Goal: Task Accomplishment & Management: Complete application form

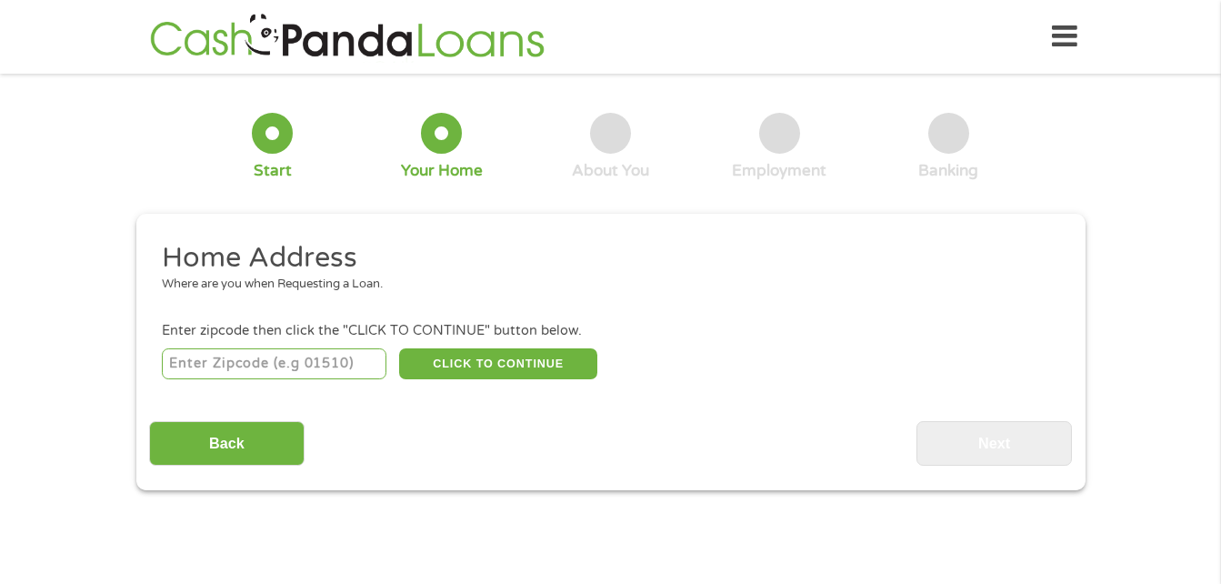
click at [276, 370] on input "number" at bounding box center [274, 363] width 225 height 31
type input "60804"
click at [524, 361] on button "CLICK TO CONTINUE" at bounding box center [498, 363] width 198 height 31
type input "60804"
type input "Cicero"
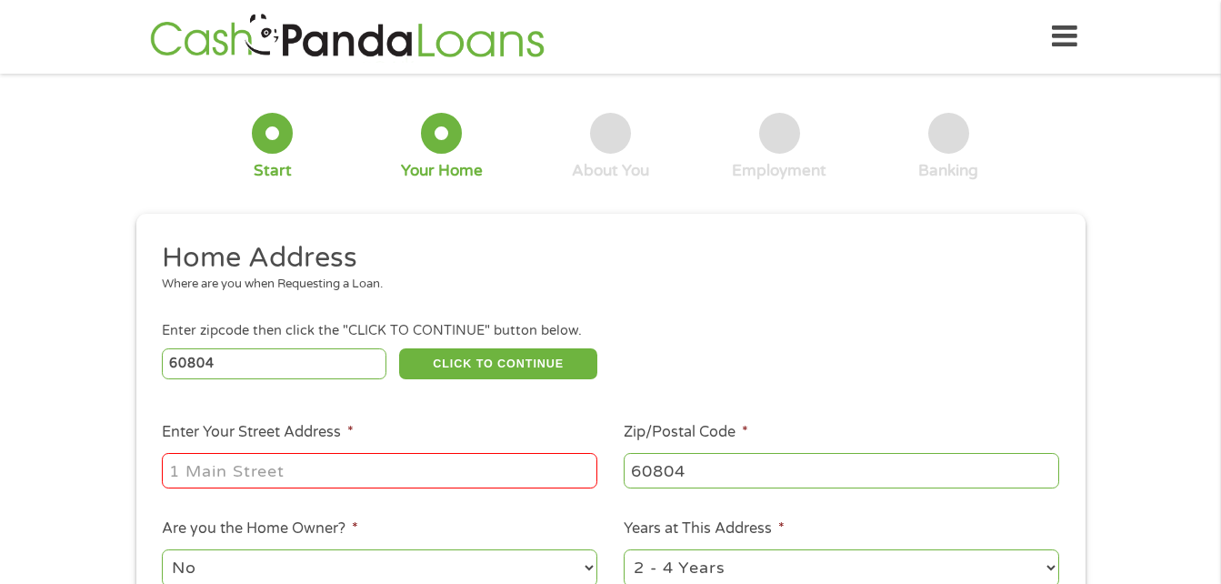
click at [342, 466] on input "Enter Your Street Address *" at bounding box center [380, 470] width 436 height 35
type input "[STREET_ADDRESS]"
click at [842, 365] on div "60804 CLICK TO CONTINUE Please recheck your Zipcode, it seems to be Incorrect" at bounding box center [610, 363] width 897 height 37
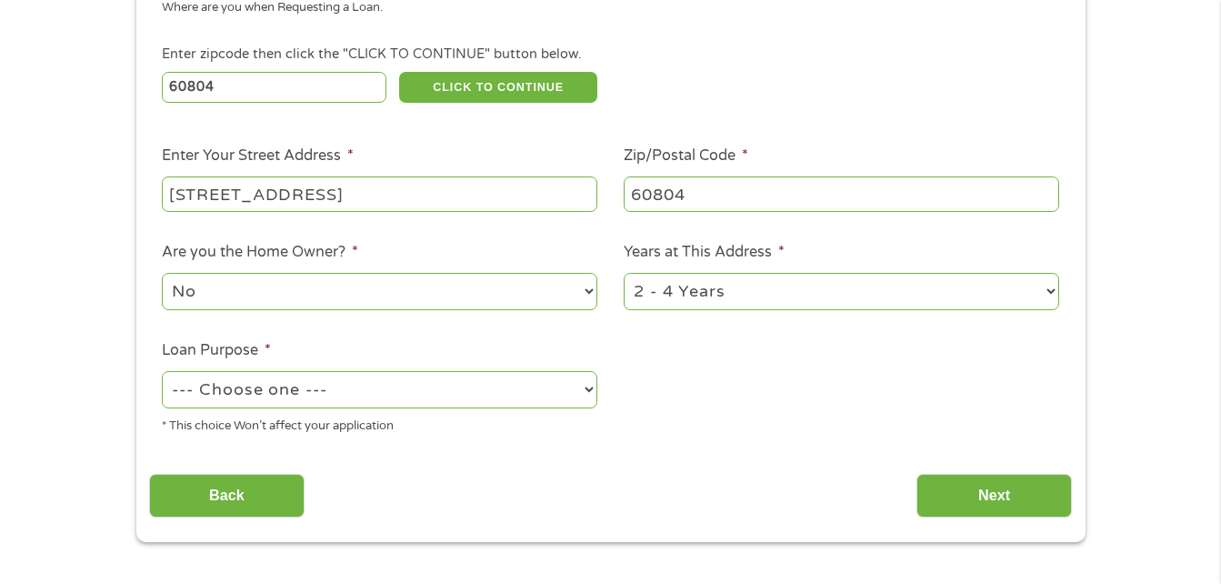
scroll to position [291, 0]
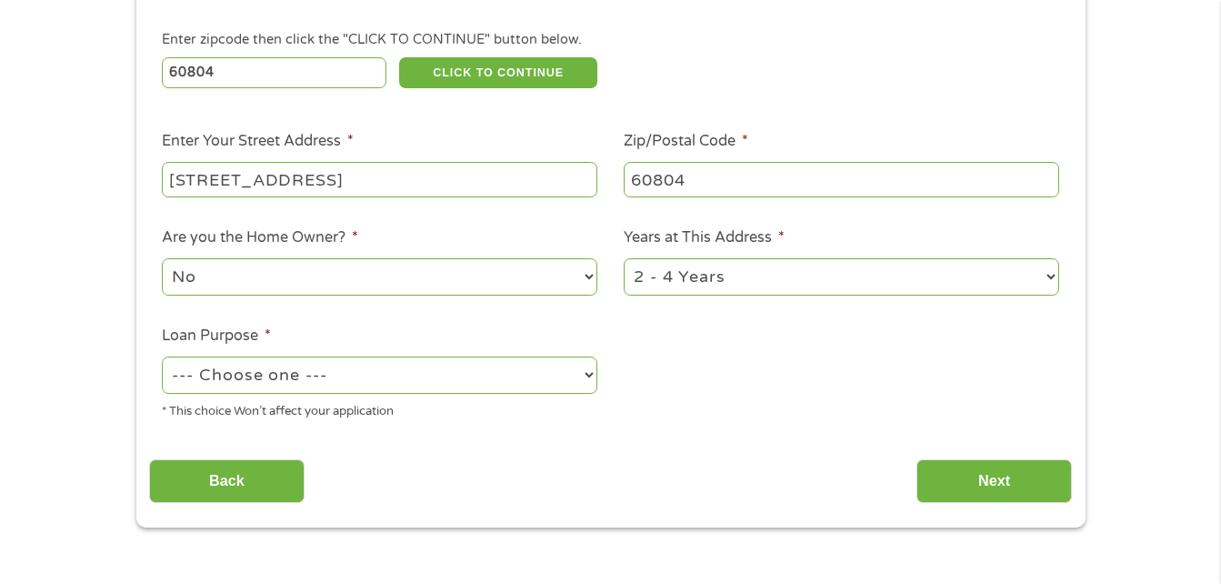
click at [583, 371] on select "--- Choose one --- Pay Bills Debt Consolidation Home Improvement Major Purchase…" at bounding box center [380, 374] width 436 height 37
select select "medicalexpenses"
click at [162, 356] on select "--- Choose one --- Pay Bills Debt Consolidation Home Improvement Major Purchase…" at bounding box center [380, 374] width 436 height 37
click at [937, 481] on input "Next" at bounding box center [994, 481] width 155 height 45
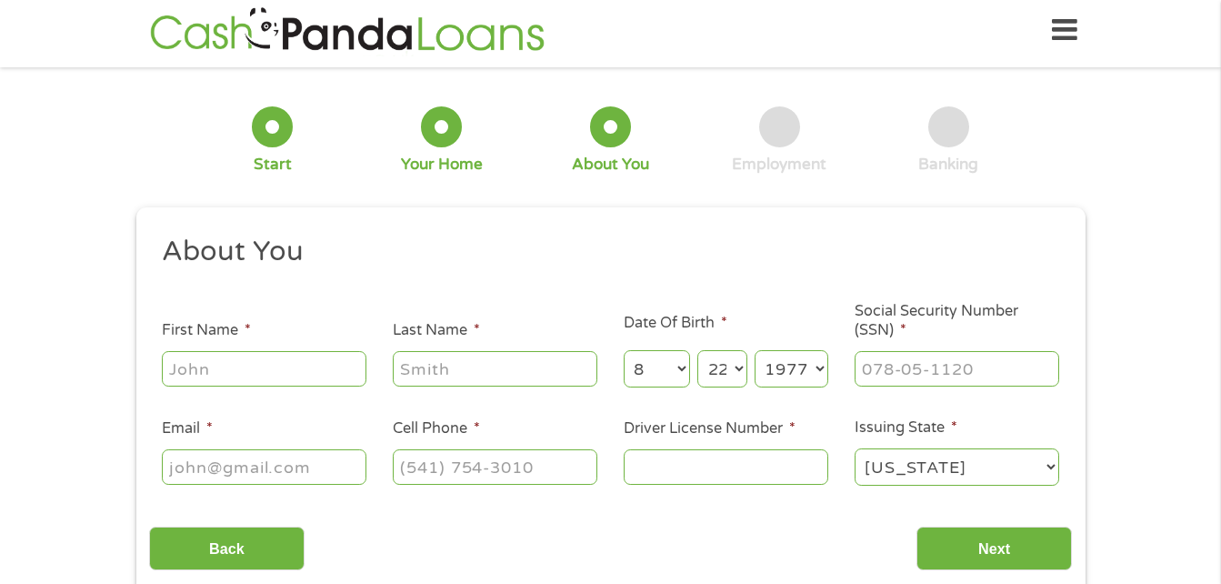
scroll to position [0, 0]
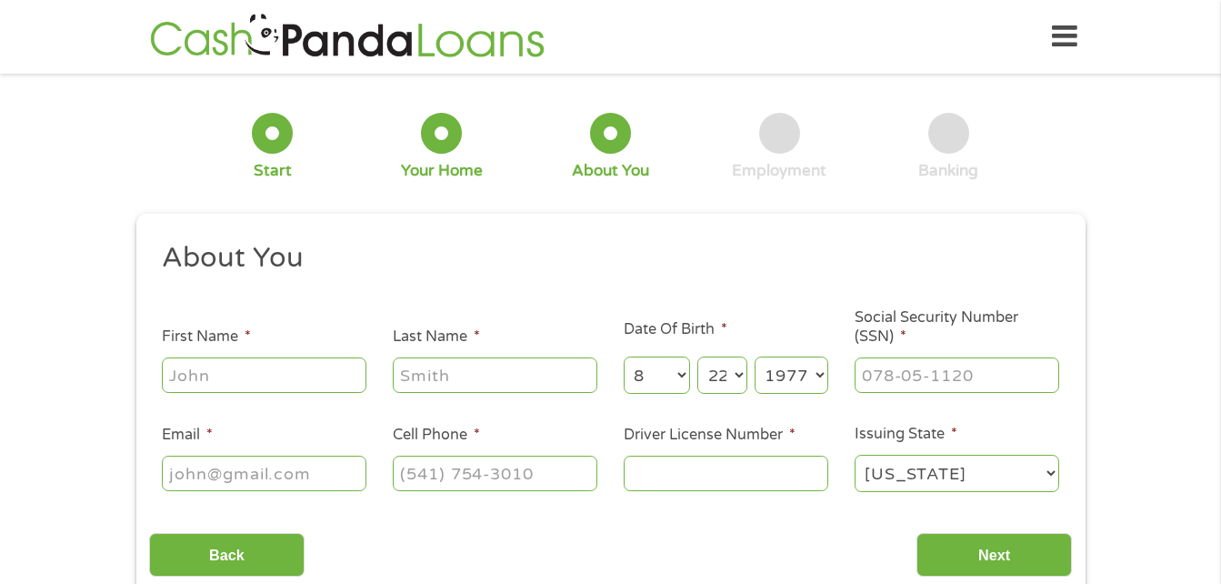
click at [337, 376] on input "First Name *" at bounding box center [264, 374] width 205 height 35
type input "[PERSON_NAME]"
type input "[EMAIL_ADDRESS][DOMAIN_NAME]"
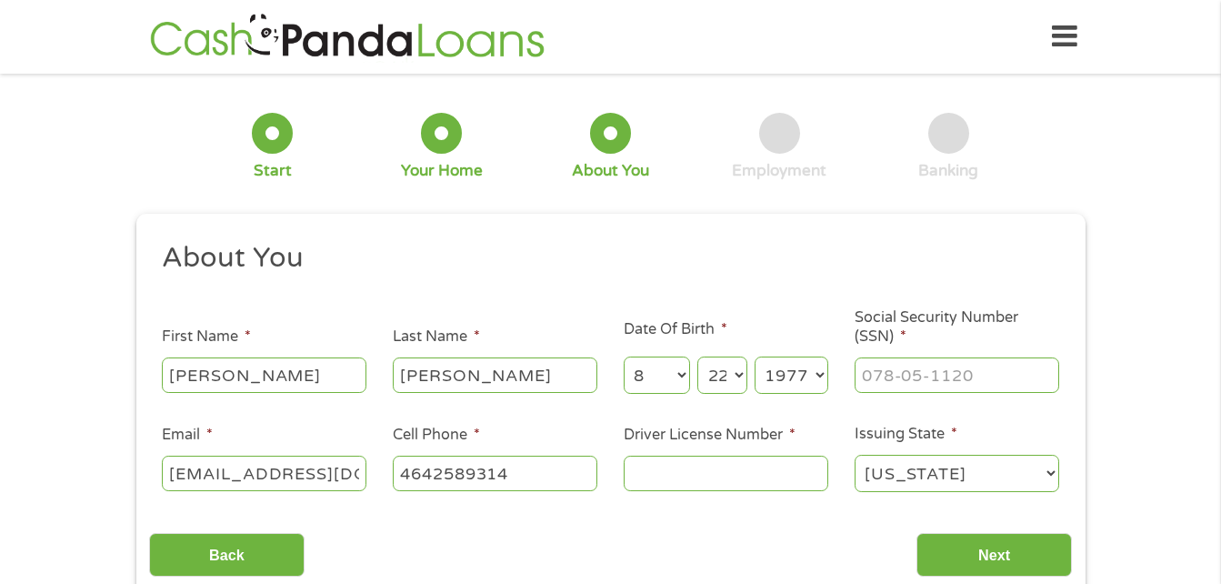
type input "[PHONE_NUMBER]"
click at [730, 467] on input "Driver License Number *" at bounding box center [726, 473] width 205 height 35
type input "46452077839v"
click at [984, 370] on input "___-__-____" at bounding box center [957, 374] width 205 height 35
type input "064-76-1891"
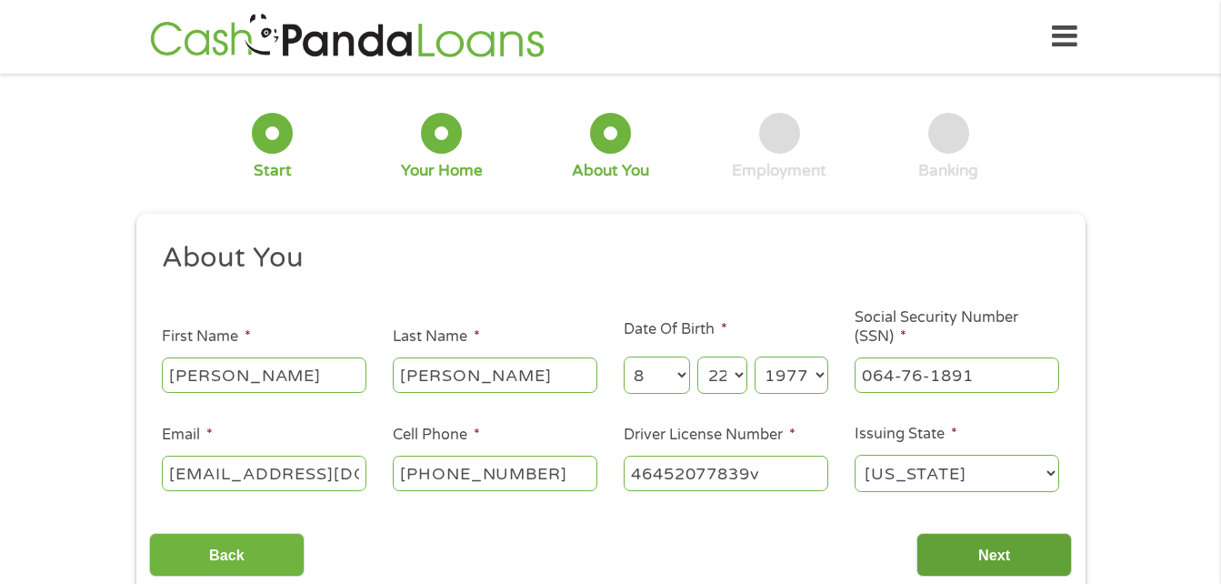
click at [1003, 556] on input "Next" at bounding box center [994, 555] width 155 height 45
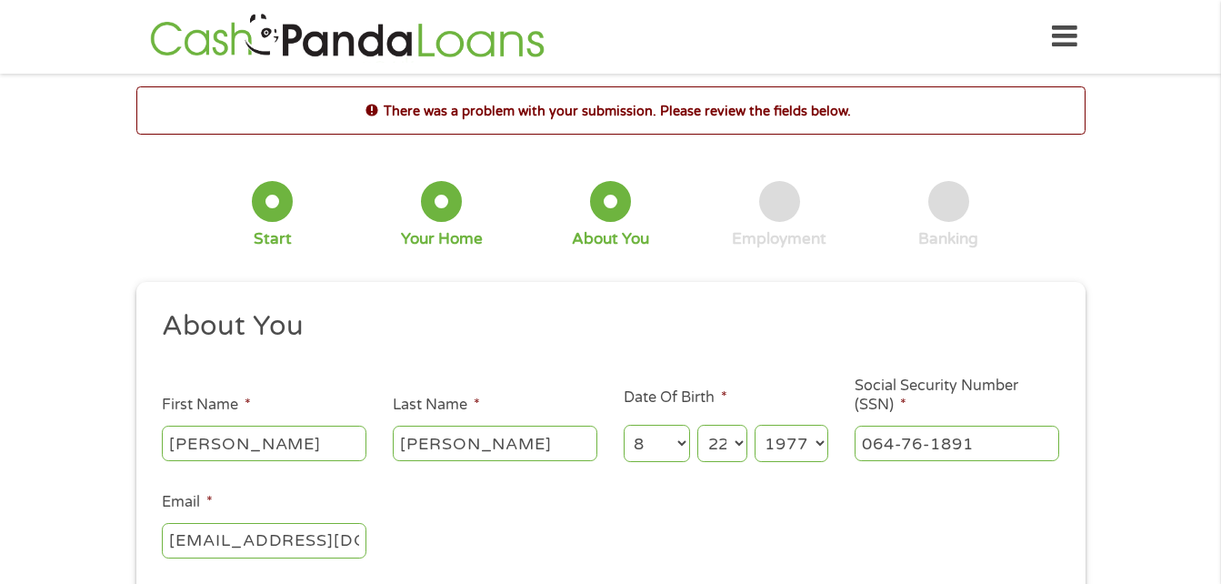
scroll to position [7, 7]
click at [1003, 556] on ul "About You This field is hidden when viewing the form Title * --- Choose one ---…" at bounding box center [610, 572] width 923 height 528
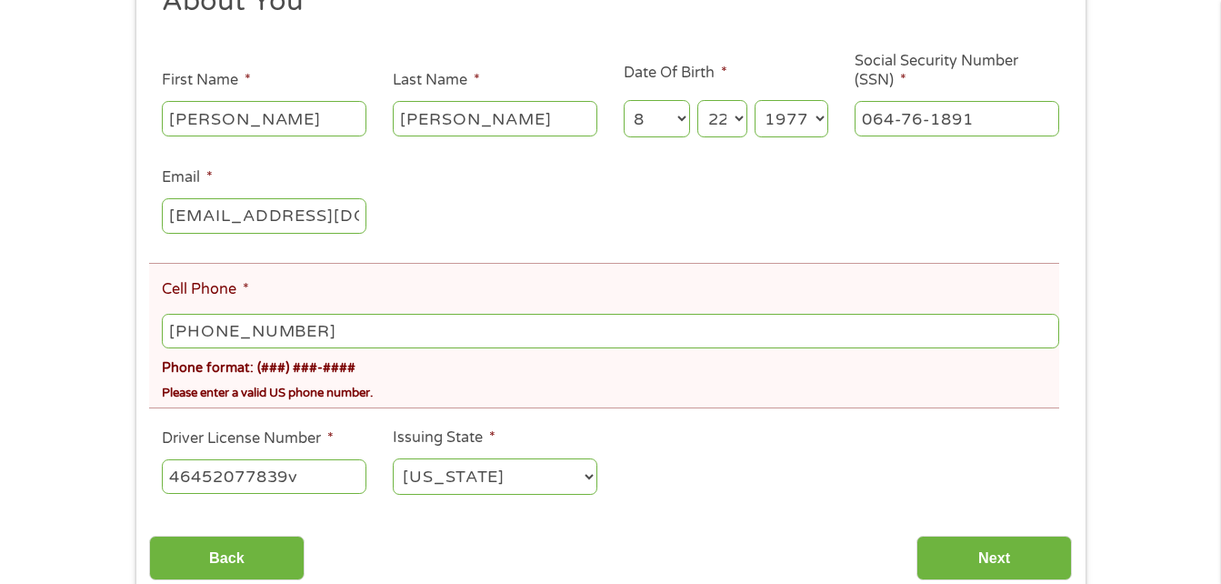
scroll to position [327, 0]
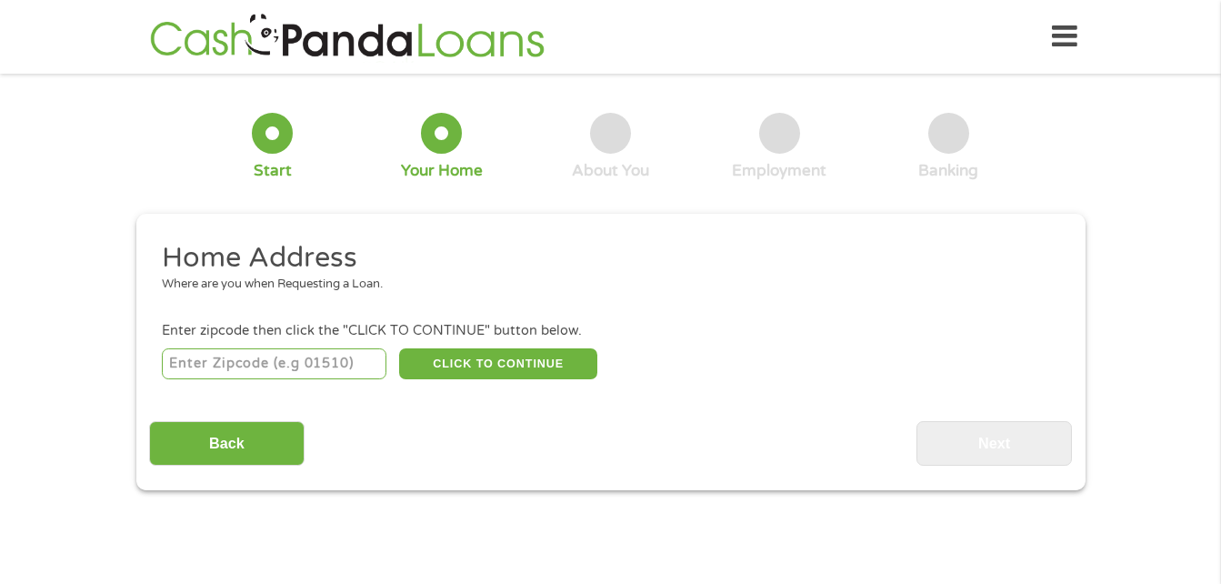
click at [273, 345] on div "CLICK TO CONTINUE Please recheck your Zipcode, it seems to be Incorrect" at bounding box center [610, 363] width 897 height 37
click at [276, 360] on input "number" at bounding box center [274, 363] width 225 height 31
type input "60804"
click at [523, 349] on button "CLICK TO CONTINUE" at bounding box center [498, 363] width 198 height 31
type input "60804"
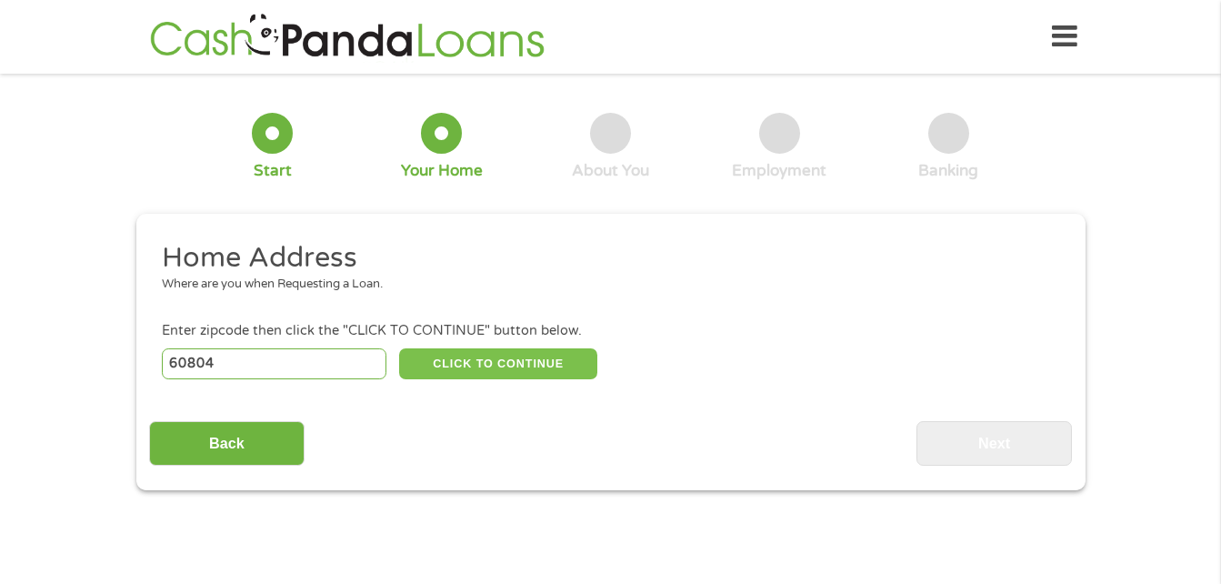
type input "Cicero"
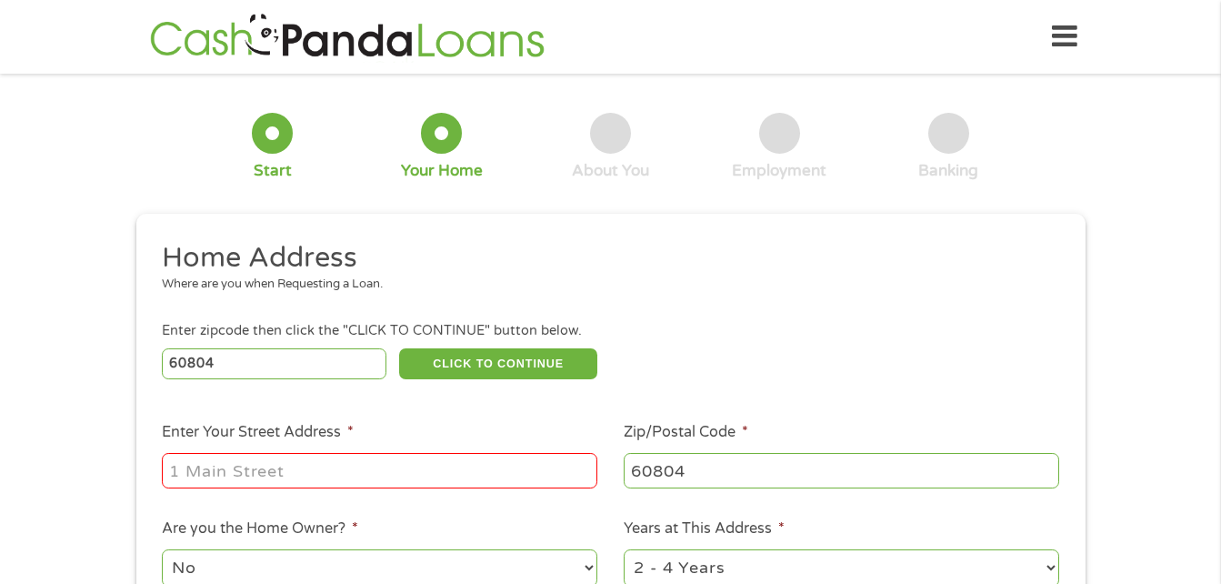
click at [422, 478] on input "Enter Your Street Address *" at bounding box center [380, 470] width 436 height 35
type input "[STREET_ADDRESS]"
click at [756, 350] on div "60804 CLICK TO CONTINUE Please recheck your Zipcode, it seems to be Incorrect" at bounding box center [610, 363] width 897 height 37
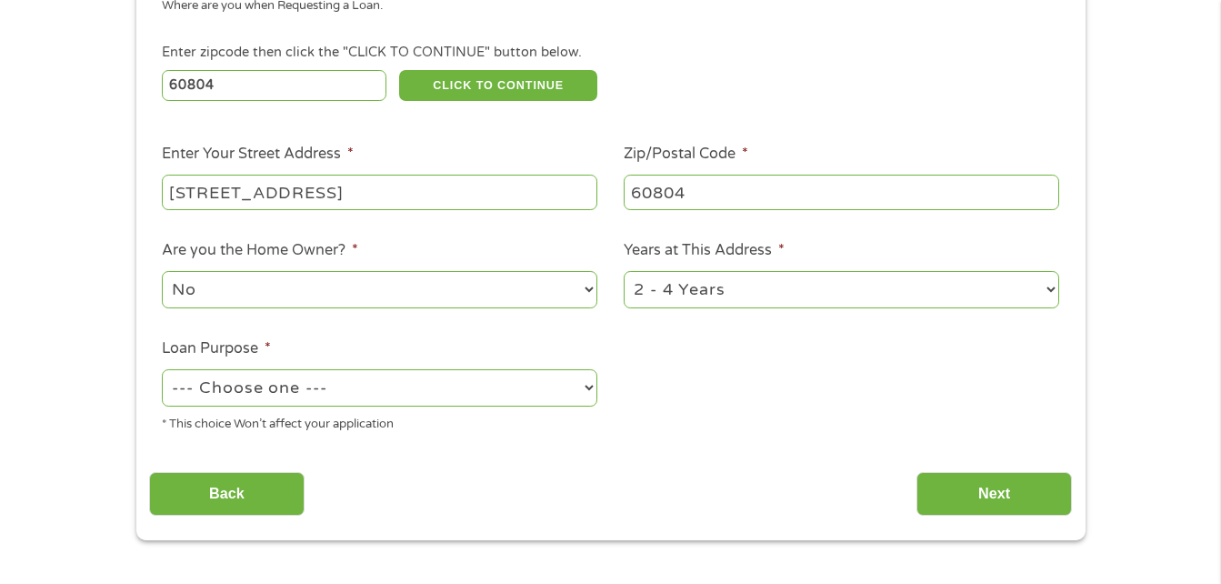
scroll to position [364, 0]
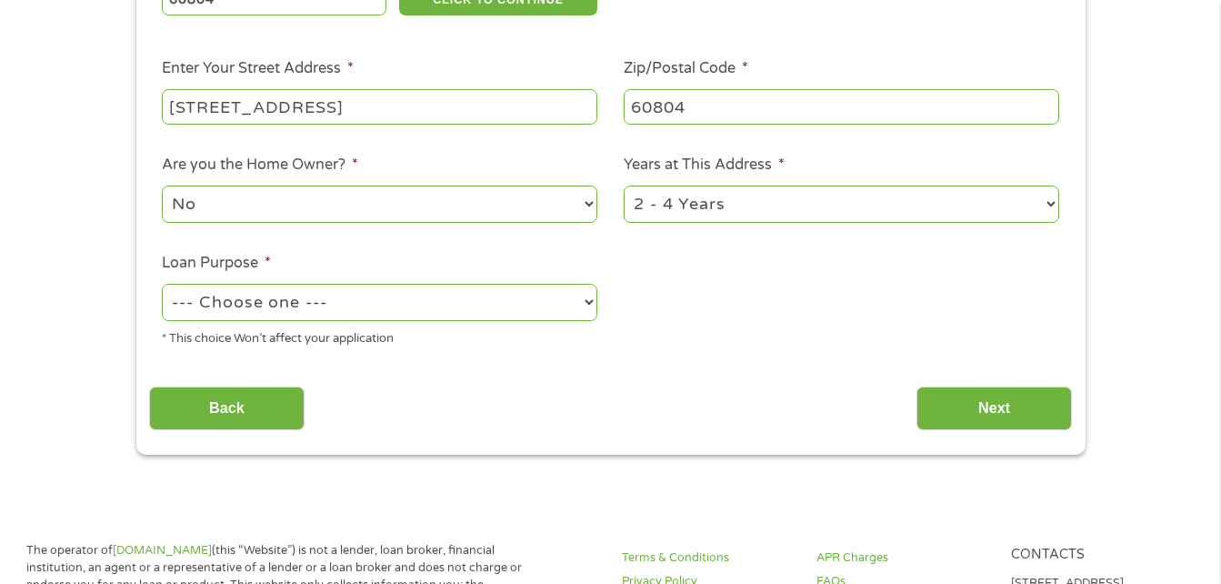
click at [570, 299] on select "--- Choose one --- Pay Bills Debt Consolidation Home Improvement Major Purchase…" at bounding box center [380, 302] width 436 height 37
select select "medicalexpenses"
click at [162, 284] on select "--- Choose one --- Pay Bills Debt Consolidation Home Improvement Major Purchase…" at bounding box center [380, 302] width 436 height 37
click at [979, 390] on input "Next" at bounding box center [994, 408] width 155 height 45
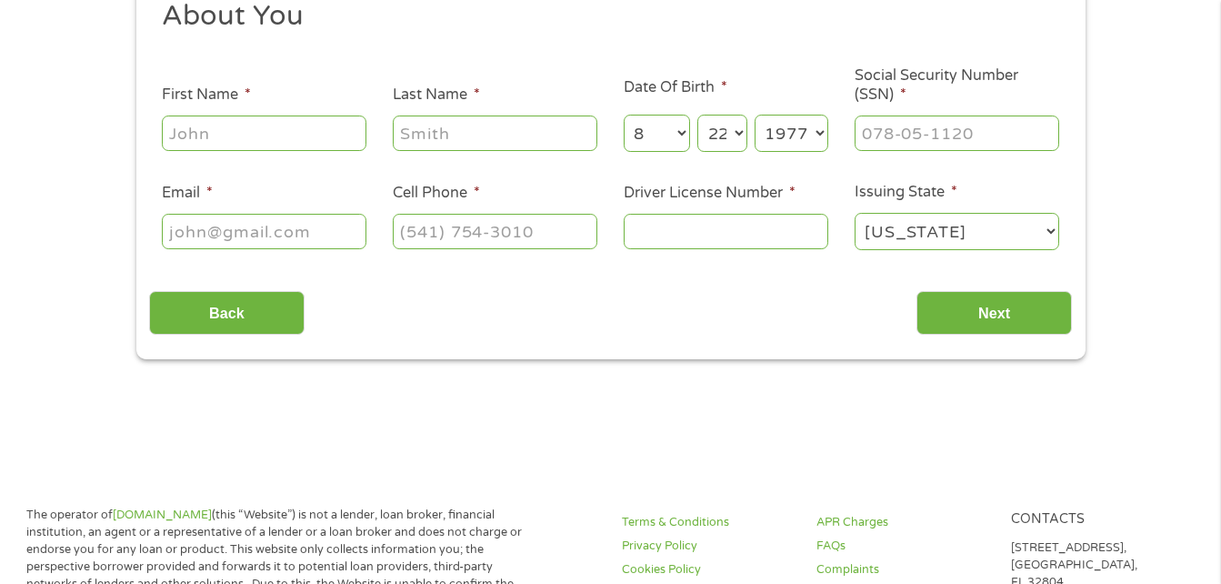
scroll to position [0, 0]
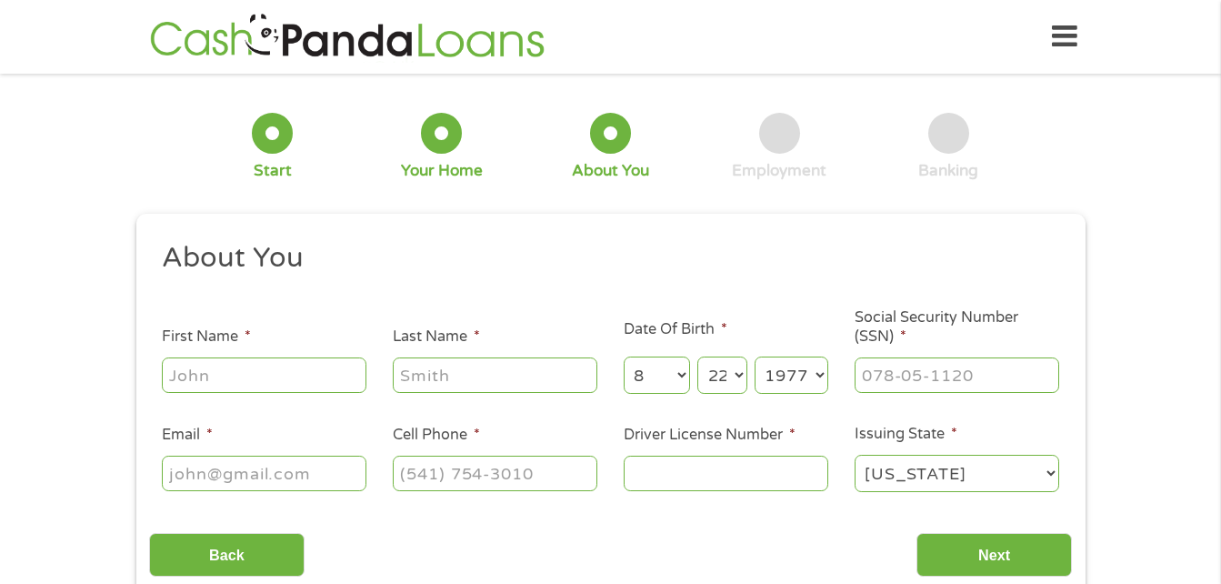
click at [290, 366] on input "First Name *" at bounding box center [264, 374] width 205 height 35
type input "[PERSON_NAME]"
type input "[EMAIL_ADDRESS][DOMAIN_NAME]"
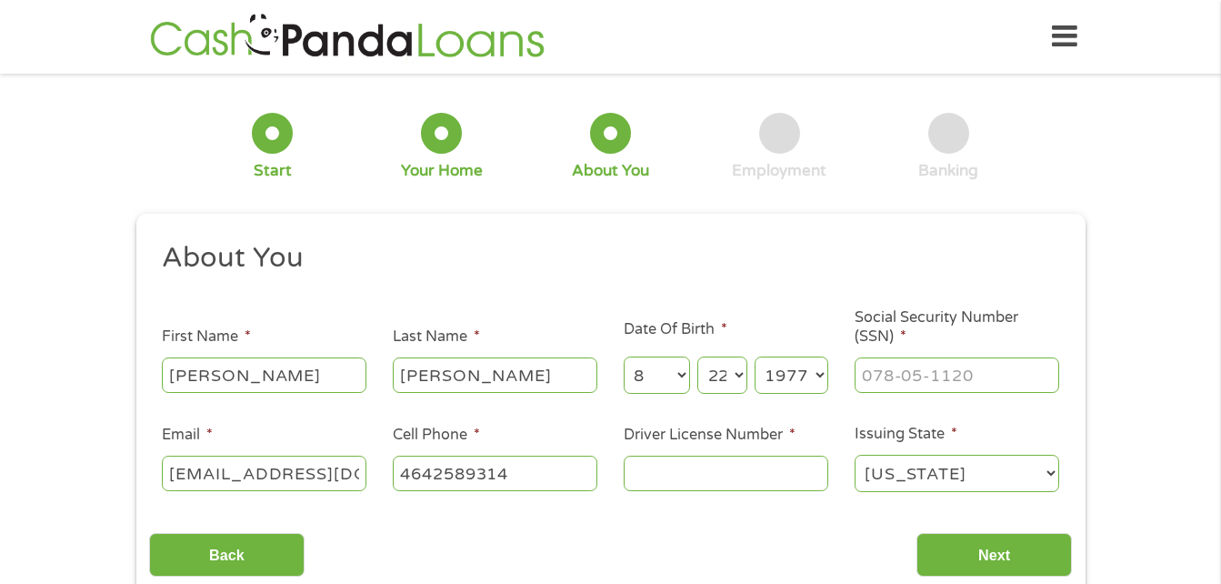
type input "[PHONE_NUMBER]"
click at [977, 366] on input "___-__-____" at bounding box center [957, 374] width 205 height 35
type input "064-76-1891"
click at [791, 466] on input "Driver License Number *" at bounding box center [726, 473] width 205 height 35
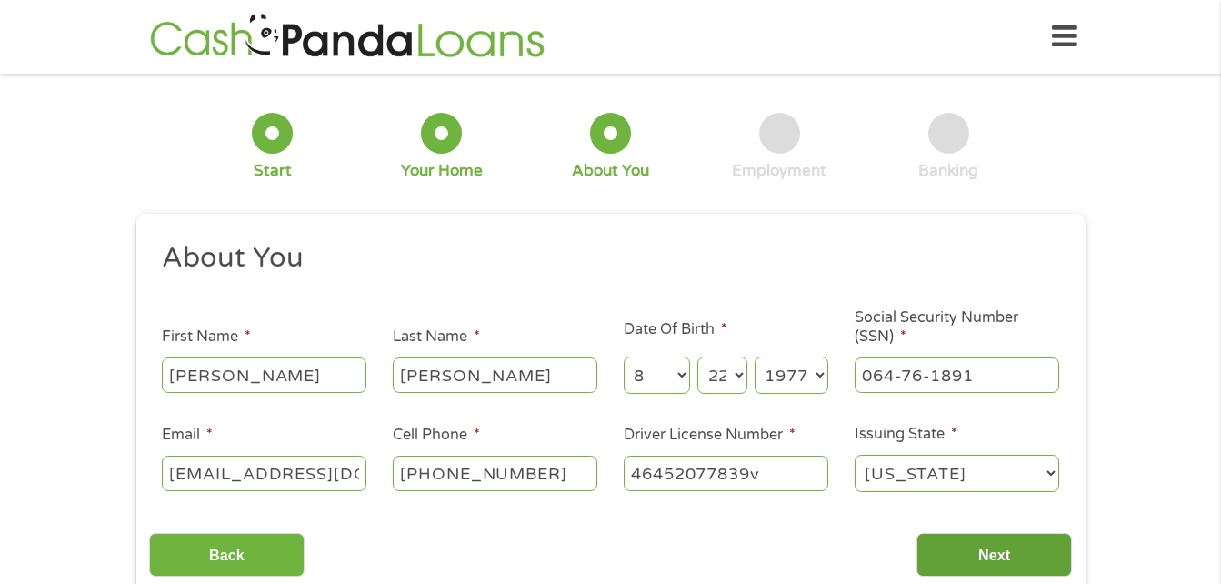
type input "46452077839v"
click at [1003, 547] on input "Next" at bounding box center [994, 555] width 155 height 45
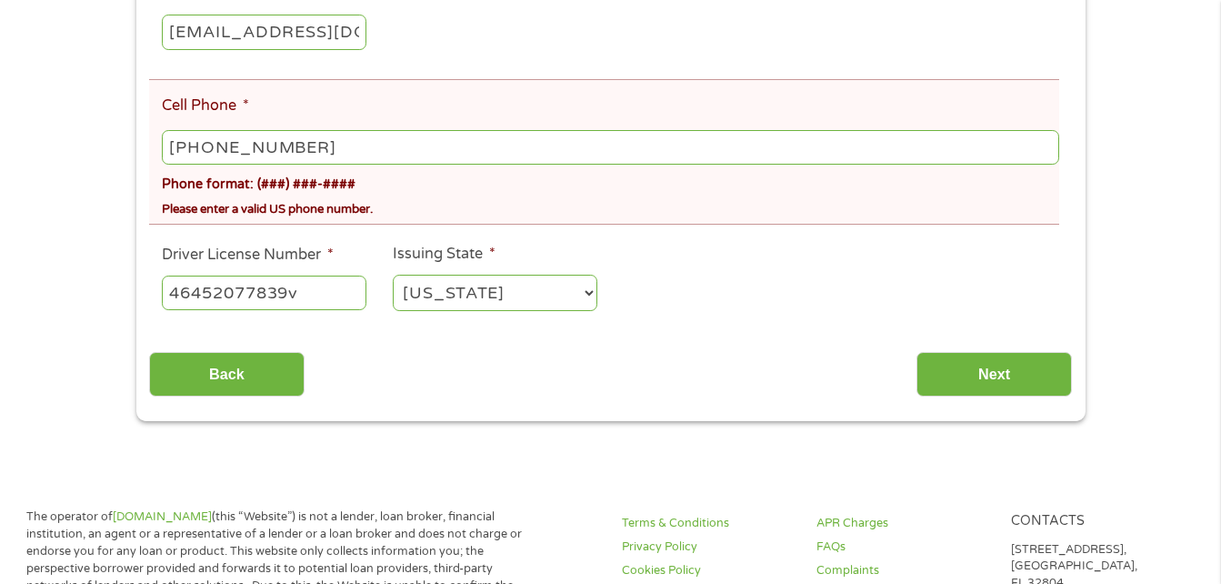
scroll to position [509, 0]
